Goal: Find specific page/section

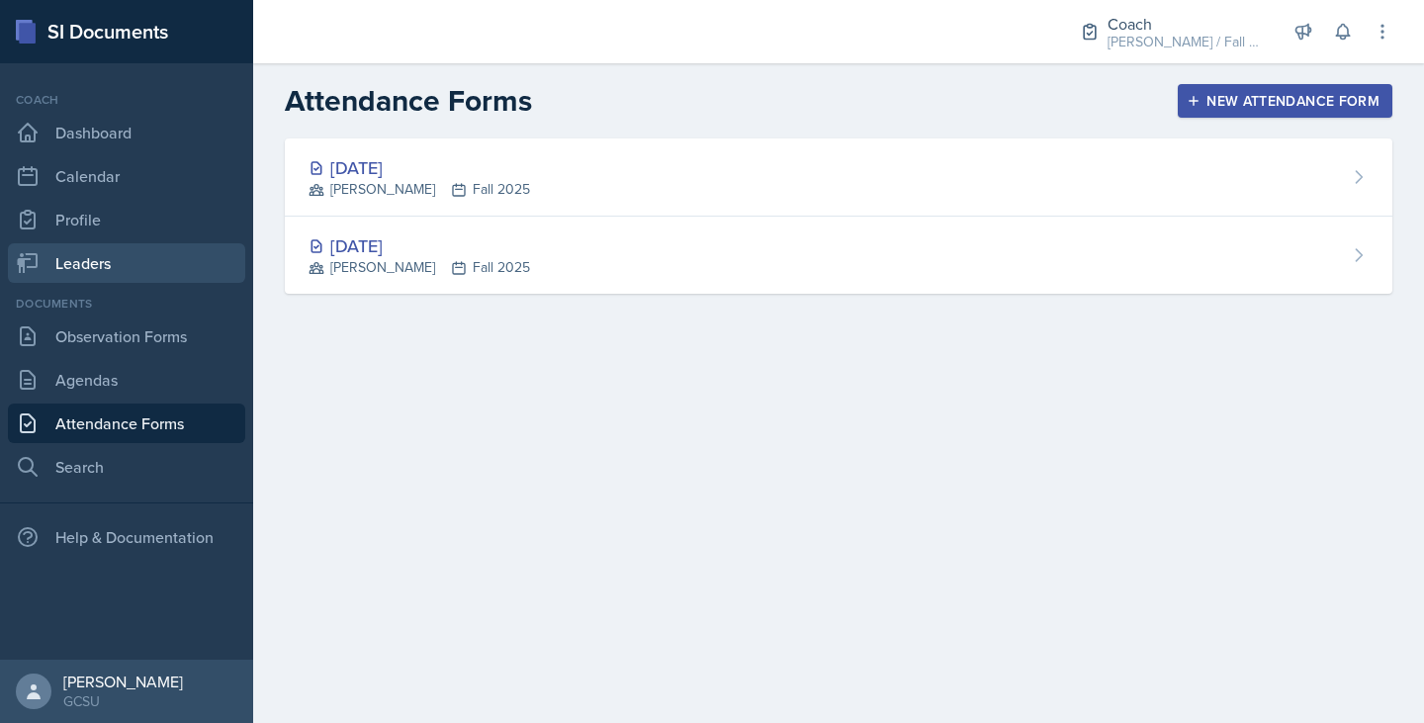
click at [99, 275] on link "Leaders" at bounding box center [126, 263] width 237 height 40
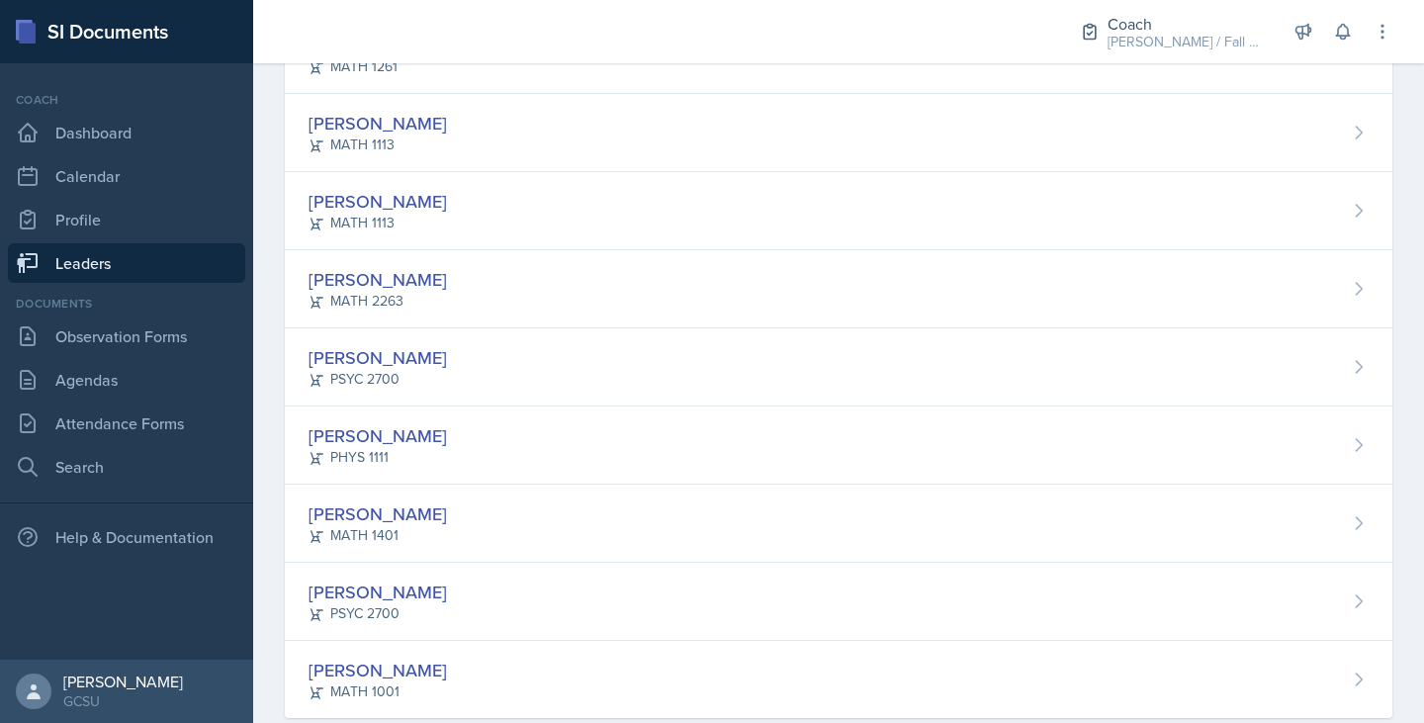
scroll to position [674, 0]
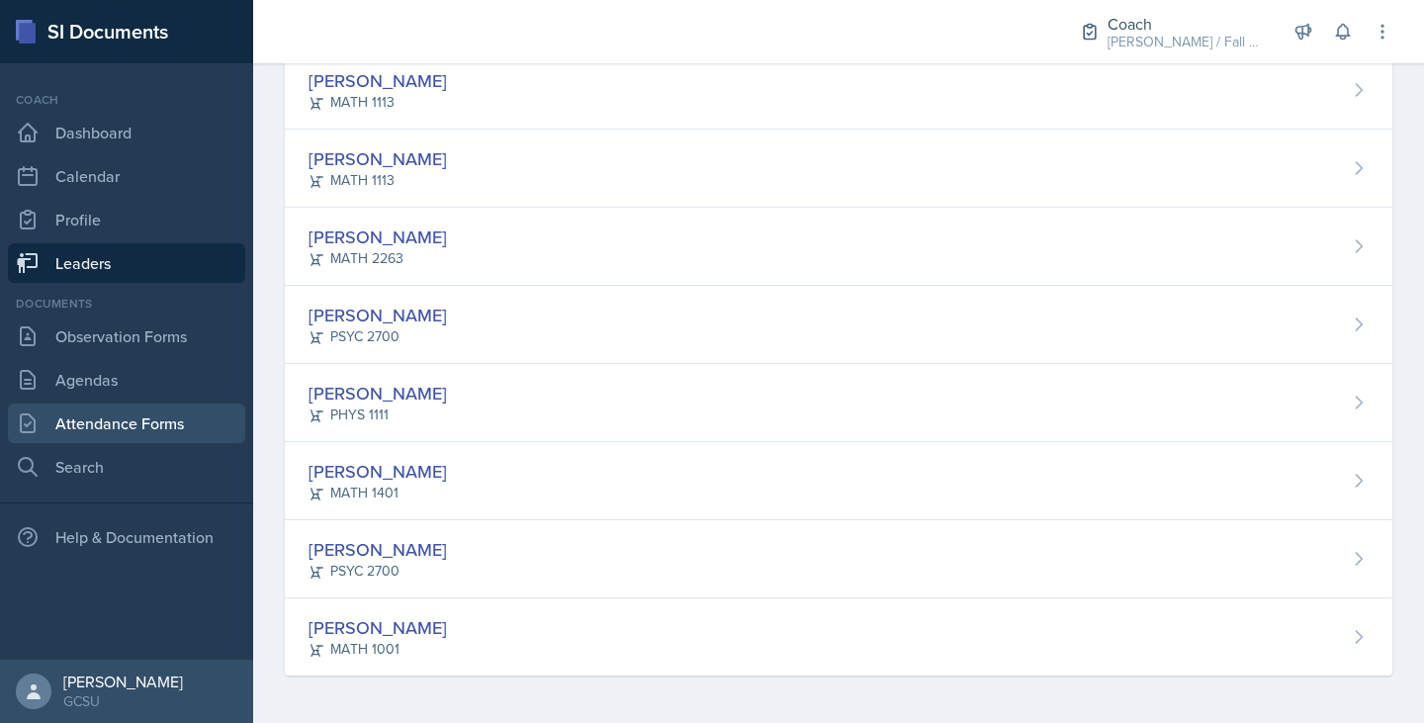
click at [134, 418] on link "Attendance Forms" at bounding box center [126, 423] width 237 height 40
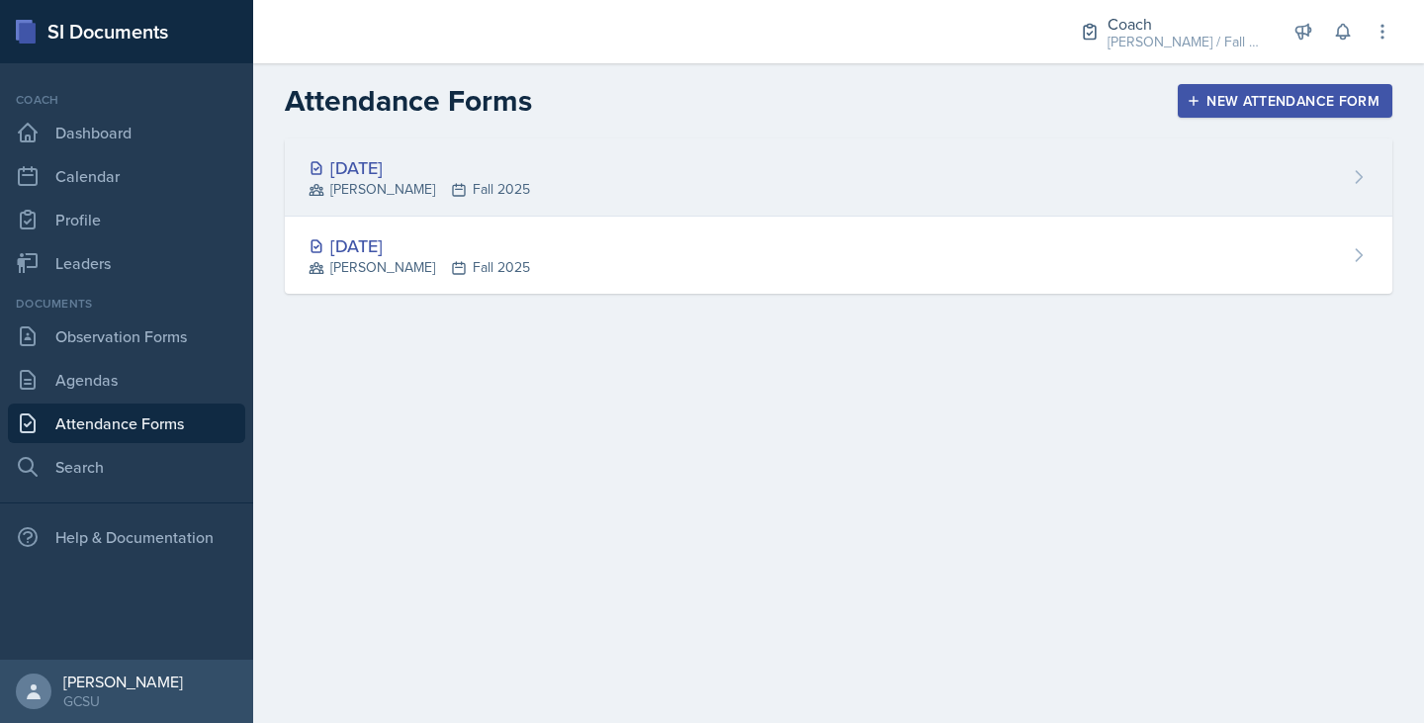
click at [528, 170] on div "Aug 18th, 2025 MAPP Fall 2025" at bounding box center [839, 177] width 1108 height 78
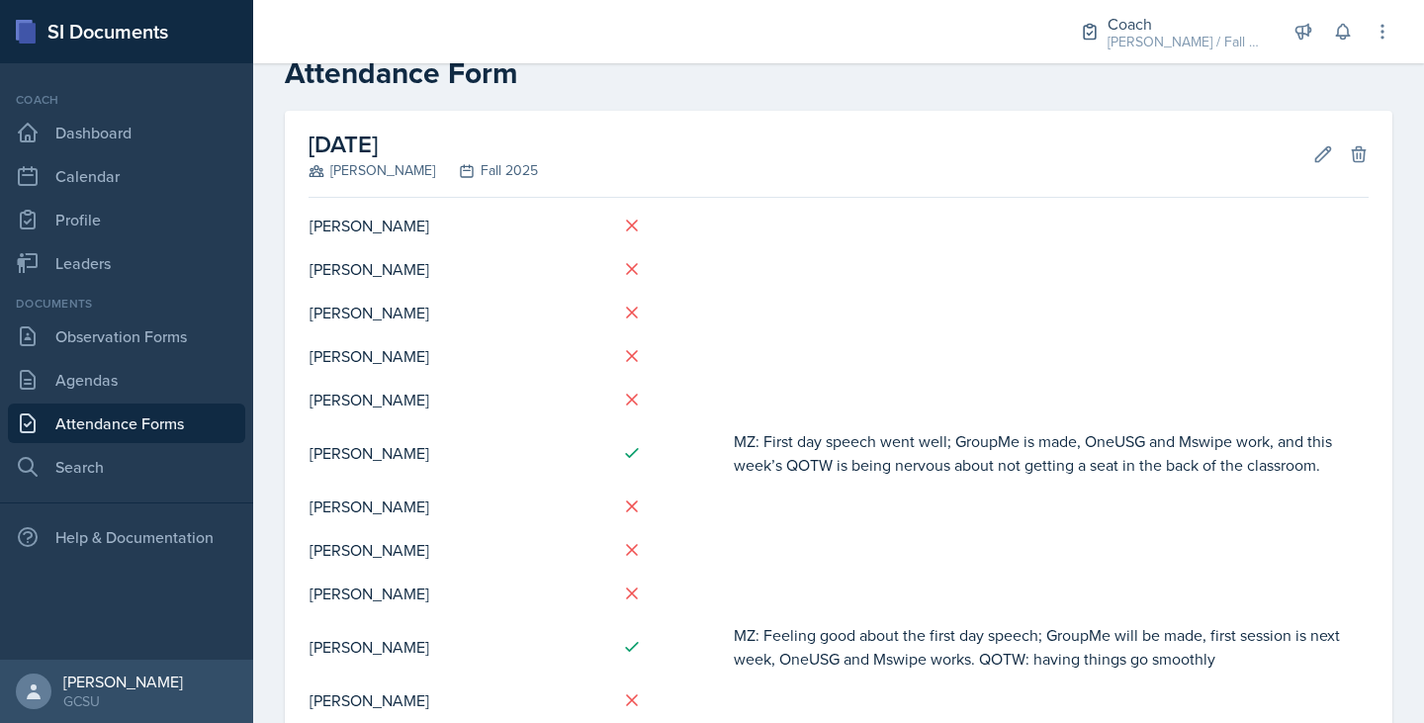
scroll to position [47, 0]
